Goal: Task Accomplishment & Management: Complete application form

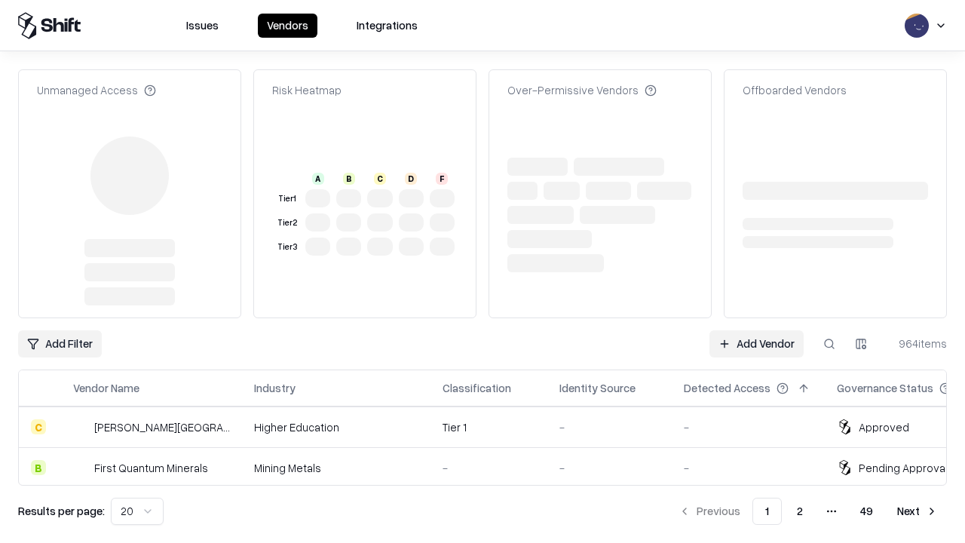
click at [756, 330] on link "Add Vendor" at bounding box center [757, 343] width 94 height 27
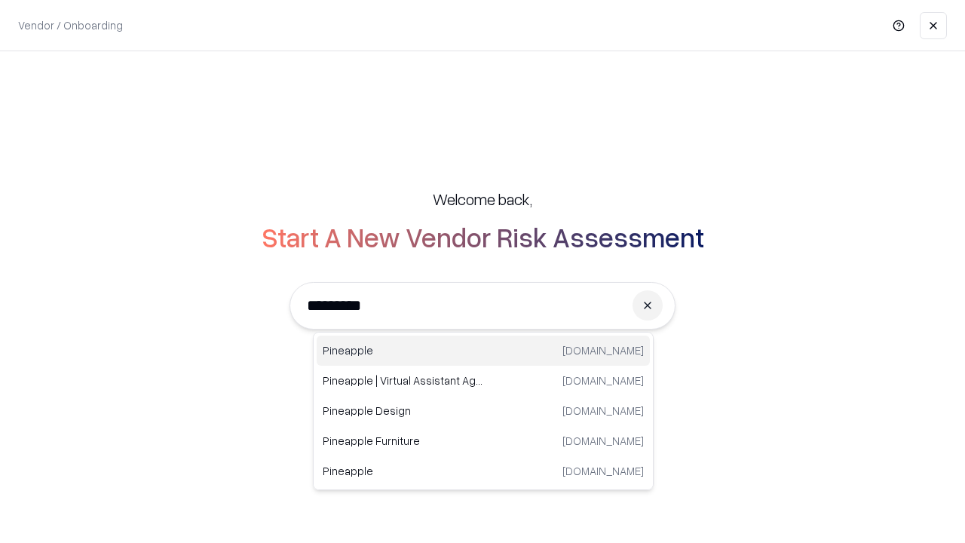
click at [483, 351] on div "Pineapple [DOMAIN_NAME]" at bounding box center [483, 351] width 333 height 30
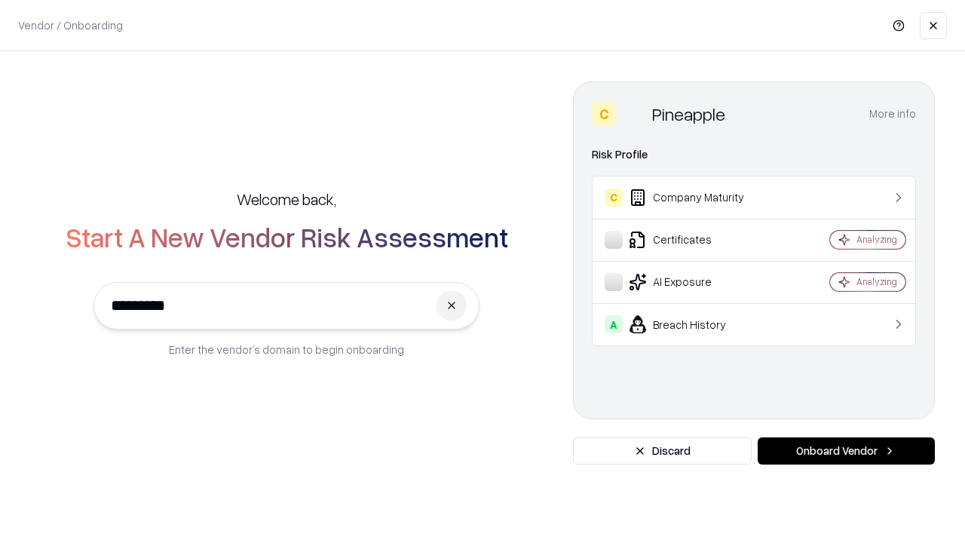
type input "*********"
click at [846, 451] on button "Onboard Vendor" at bounding box center [846, 450] width 177 height 27
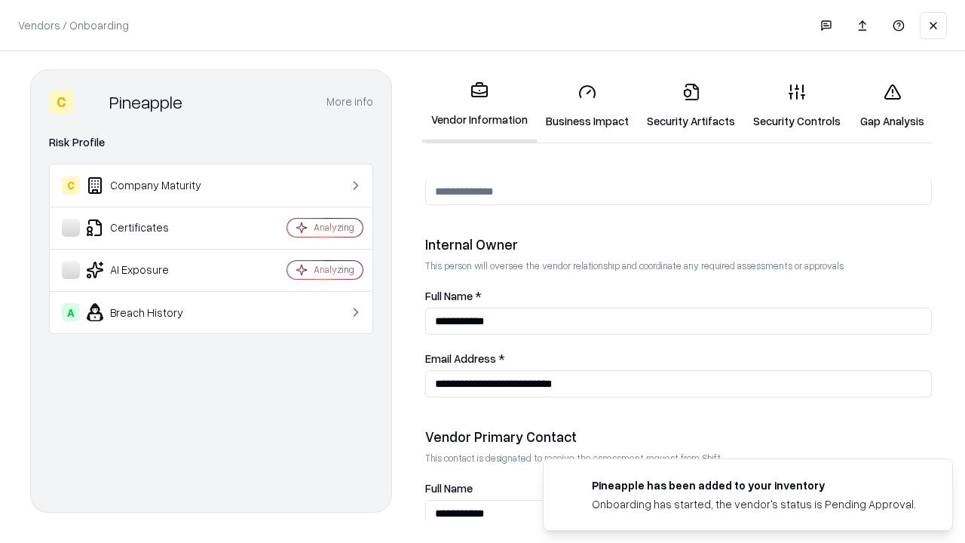
scroll to position [781, 0]
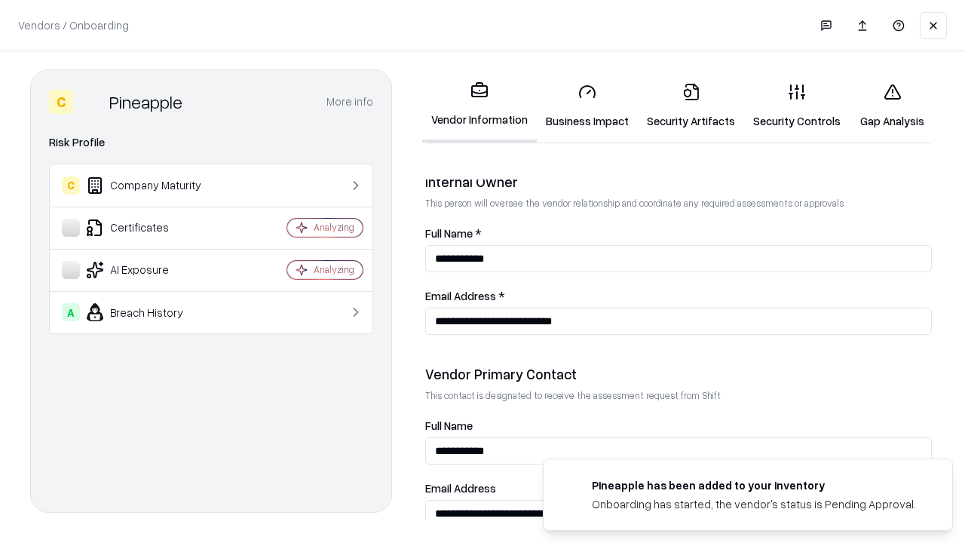
click at [588, 106] on link "Business Impact" at bounding box center [587, 106] width 101 height 70
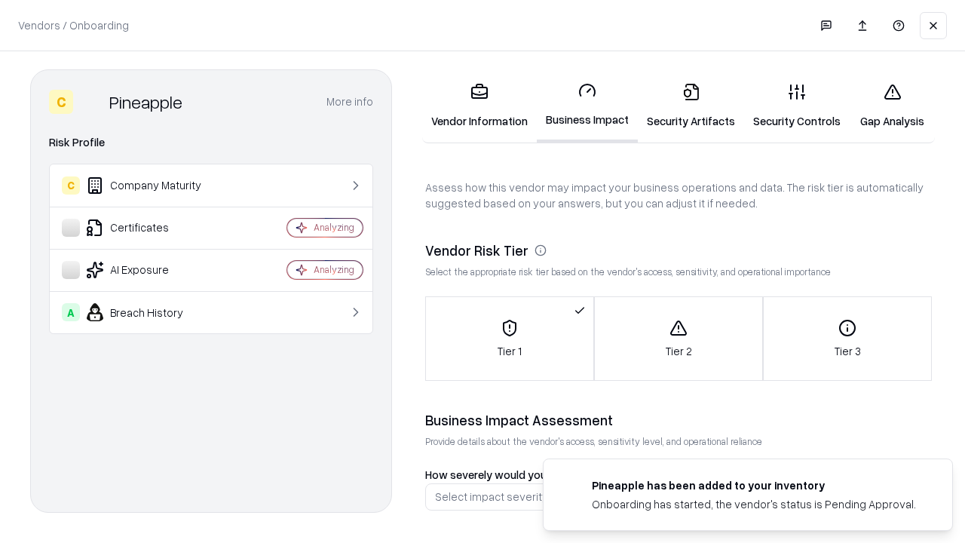
click at [892, 106] on link "Gap Analysis" at bounding box center [892, 106] width 85 height 70
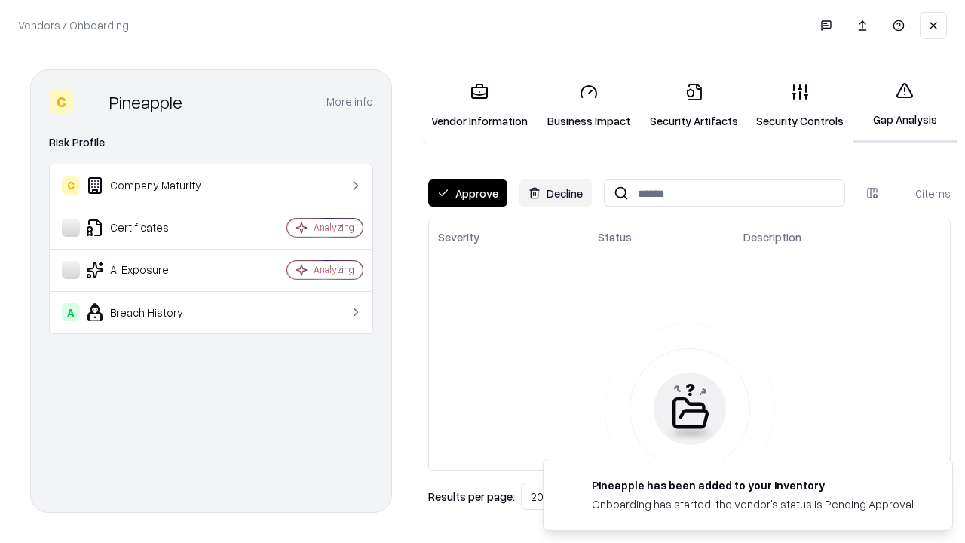
click at [468, 193] on button "Approve" at bounding box center [467, 193] width 79 height 27
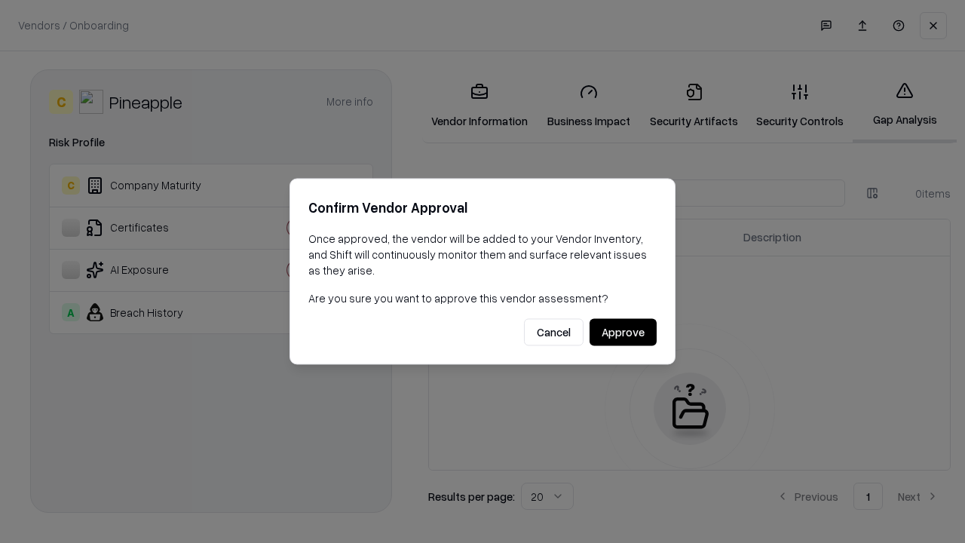
click at [623, 332] on button "Approve" at bounding box center [623, 332] width 67 height 27
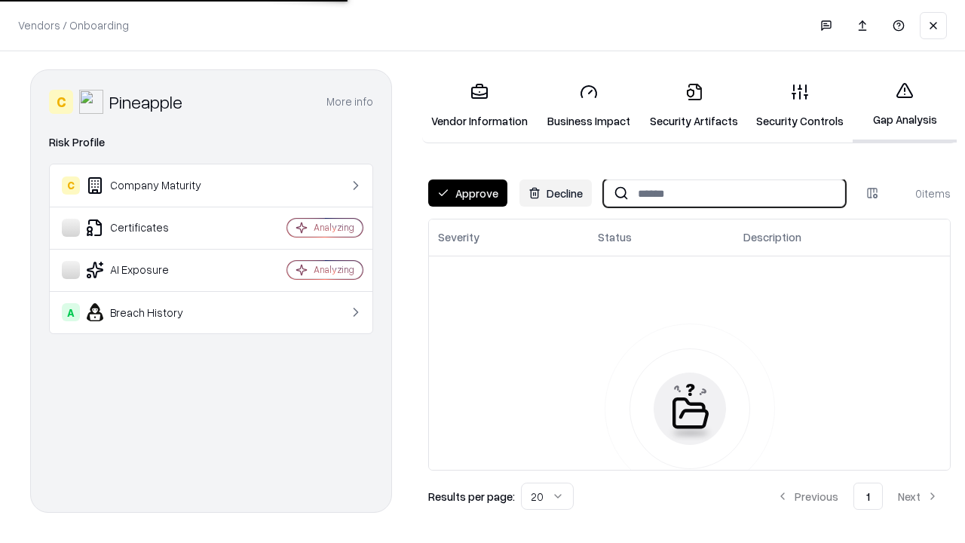
type input "*********"
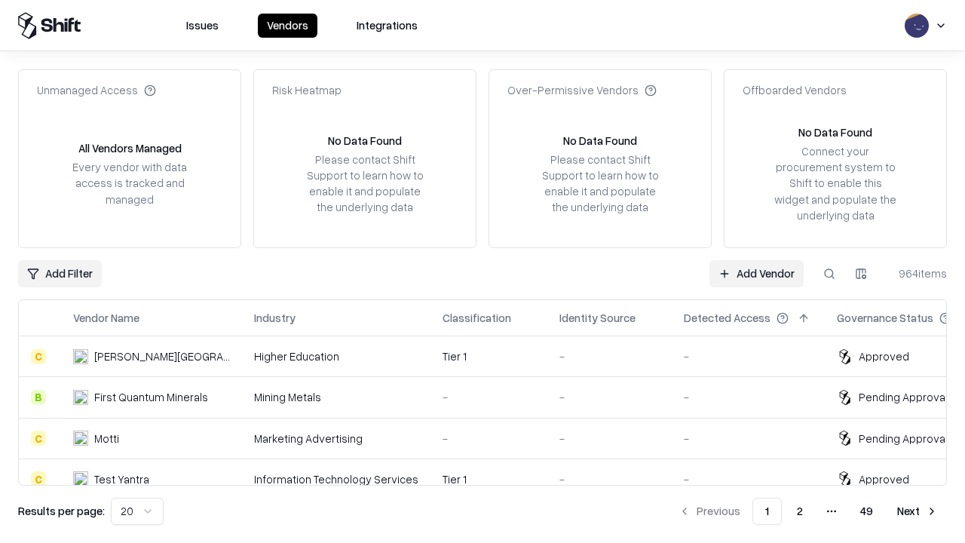
click at [756, 273] on link "Add Vendor" at bounding box center [757, 273] width 94 height 27
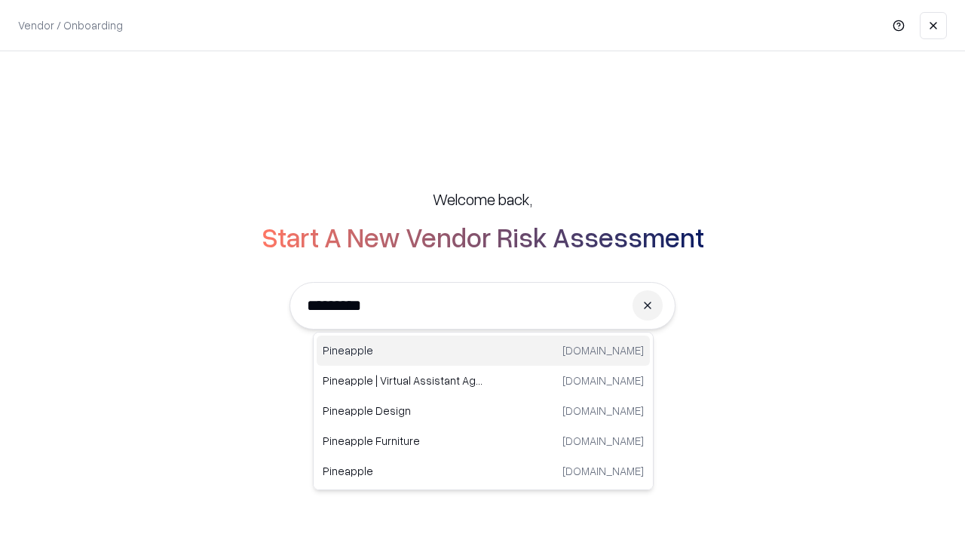
click at [483, 351] on div "Pineapple [DOMAIN_NAME]" at bounding box center [483, 351] width 333 height 30
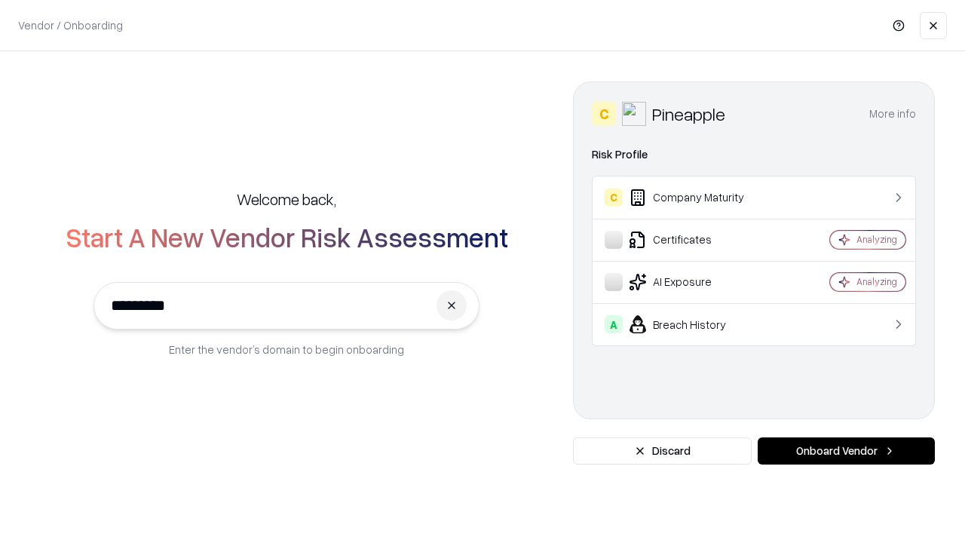
type input "*********"
click at [846, 451] on button "Onboard Vendor" at bounding box center [846, 450] width 177 height 27
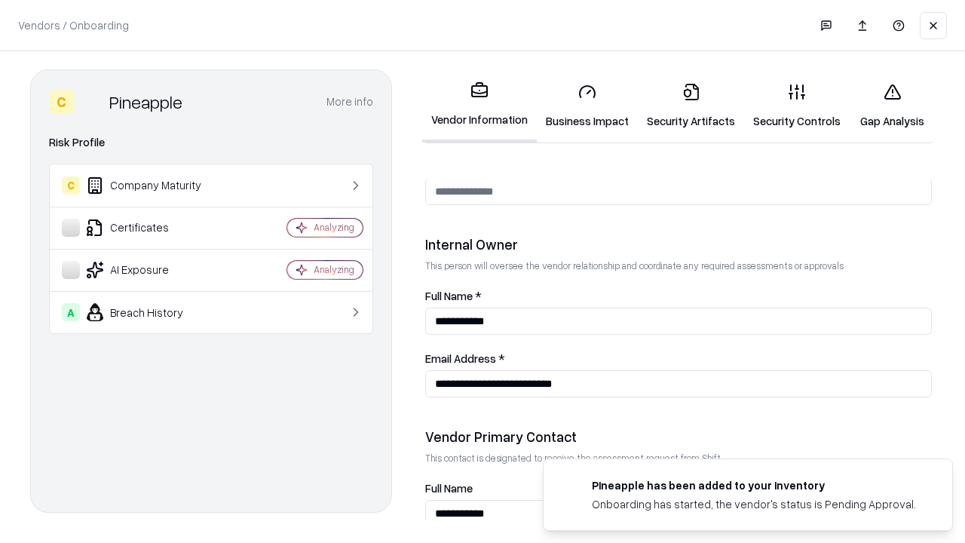
scroll to position [781, 0]
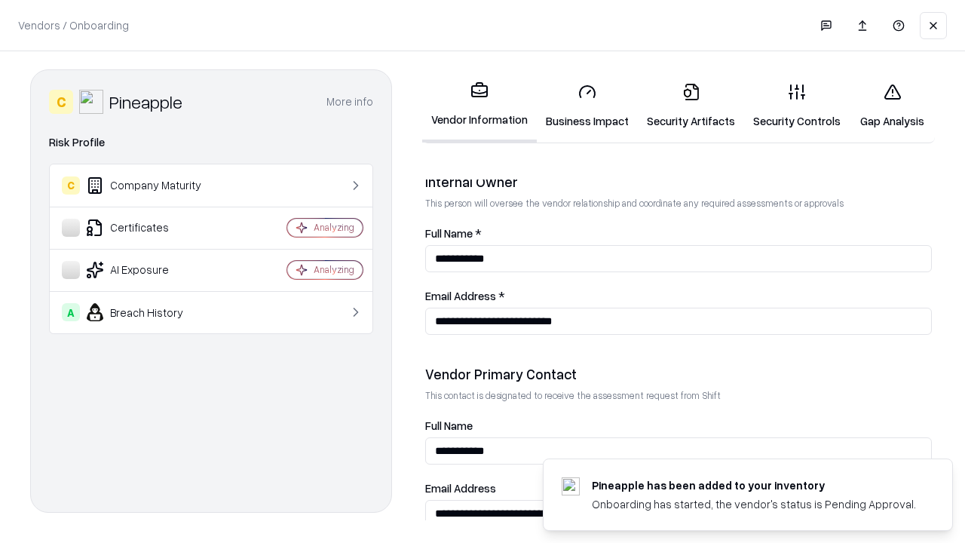
click at [892, 106] on link "Gap Analysis" at bounding box center [892, 106] width 85 height 70
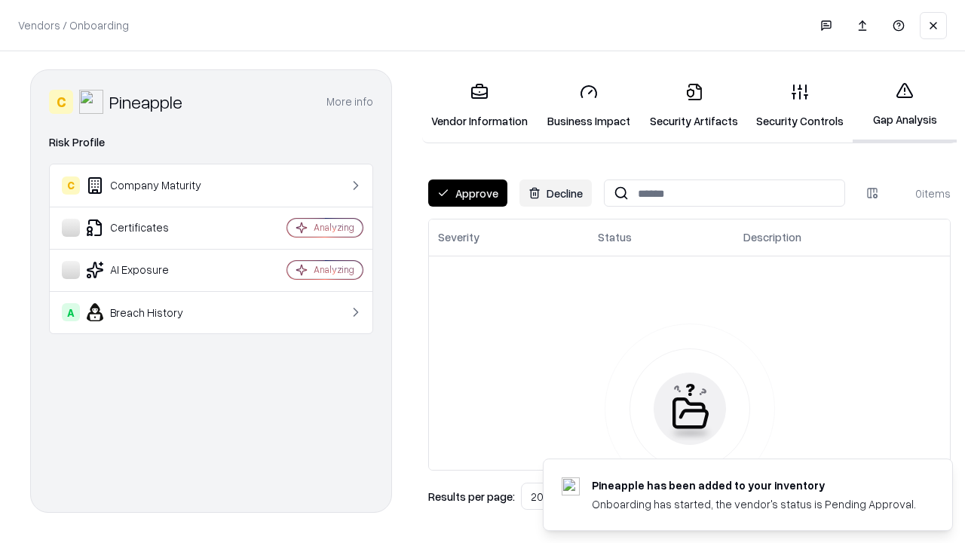
click at [468, 193] on button "Approve" at bounding box center [467, 193] width 79 height 27
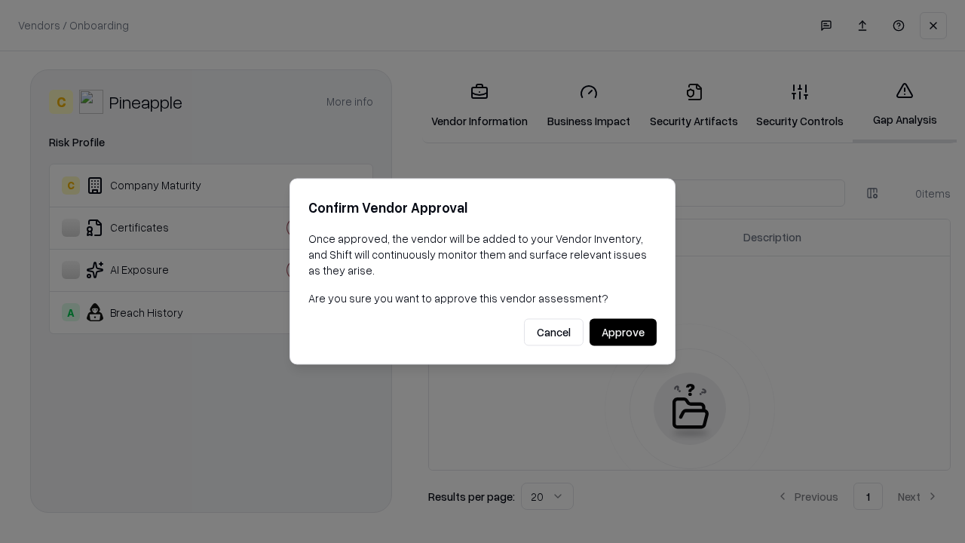
click at [623, 332] on button "Approve" at bounding box center [623, 332] width 67 height 27
